Goal: Register for event/course

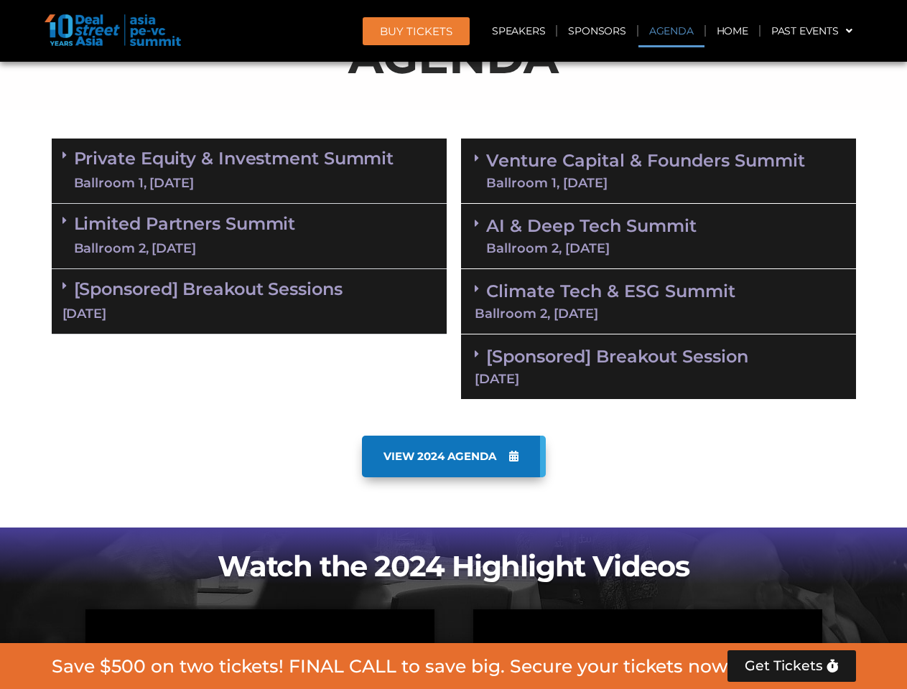
scroll to position [813, 0]
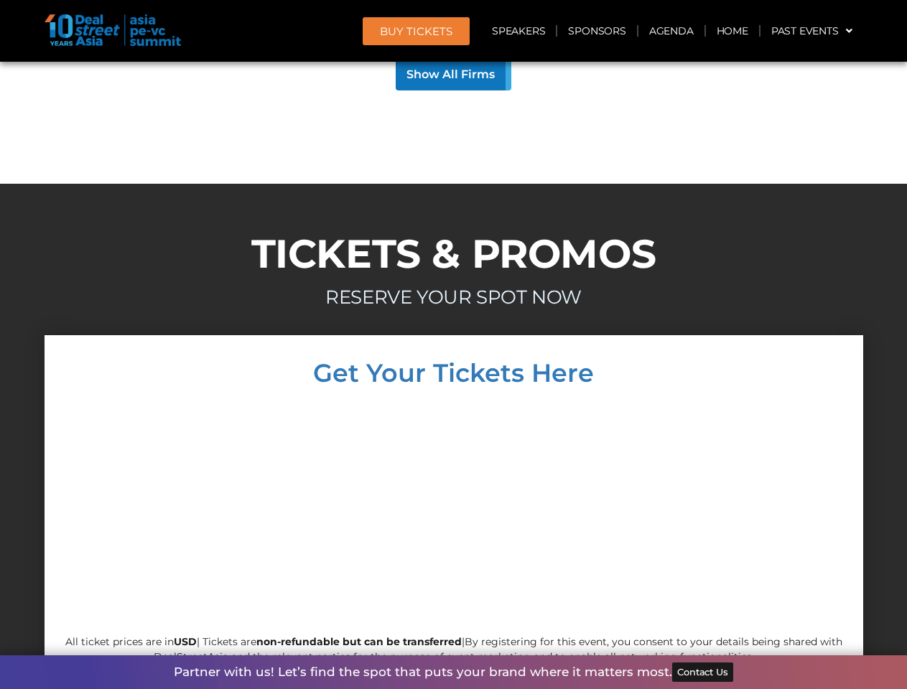
scroll to position [13774, 0]
